Goal: Information Seeking & Learning: Understand process/instructions

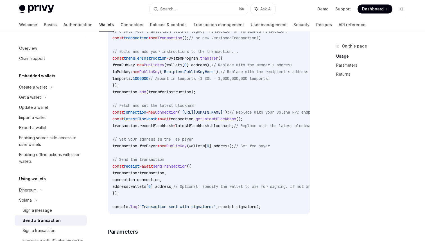
scroll to position [264, 0]
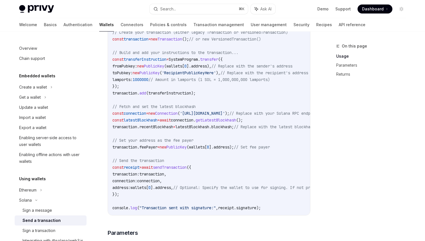
click at [103, 129] on div "Solana Send a transaction OpenAI Open in ChatGPT OpenAI Open in ChatGPT To spon…" at bounding box center [156, 231] width 310 height 905
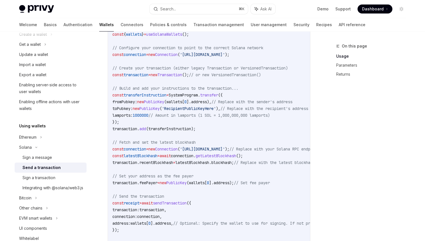
scroll to position [203, 0]
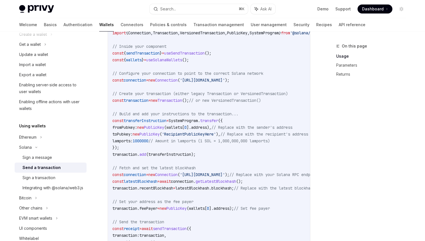
click at [141, 81] on span "connection" at bounding box center [135, 80] width 22 height 5
click at [142, 102] on span "transaction" at bounding box center [136, 100] width 25 height 5
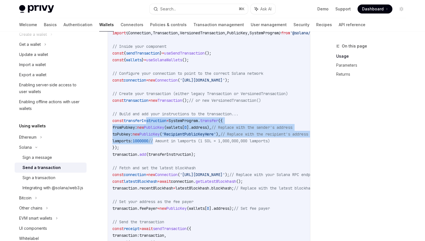
drag, startPoint x: 147, startPoint y: 119, endPoint x: 162, endPoint y: 140, distance: 26.0
click at [162, 141] on code "import { useSendTransaction , useSolanaWallets } from '@privy-io/react-auth/sol…" at bounding box center [260, 147] width 297 height 249
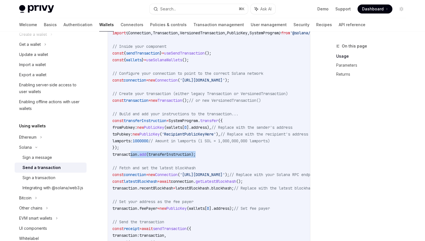
drag, startPoint x: 131, startPoint y: 155, endPoint x: 212, endPoint y: 152, distance: 81.0
click at [212, 152] on code "import { useSendTransaction , useSolanaWallets } from '@privy-io/react-auth/sol…" at bounding box center [260, 147] width 297 height 249
